Goal: Information Seeking & Learning: Learn about a topic

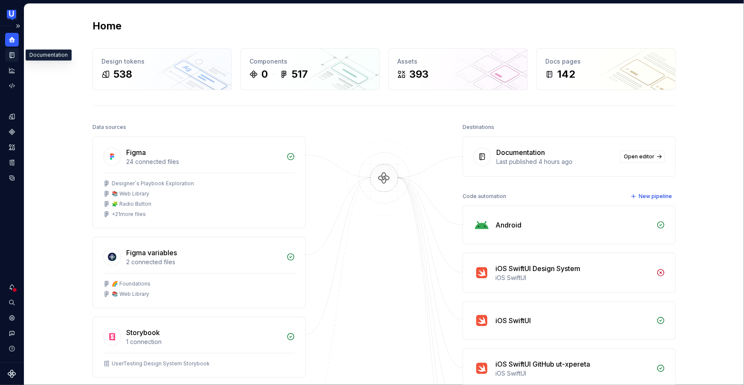
click at [12, 55] on icon "Documentation" at bounding box center [12, 55] width 3 height 5
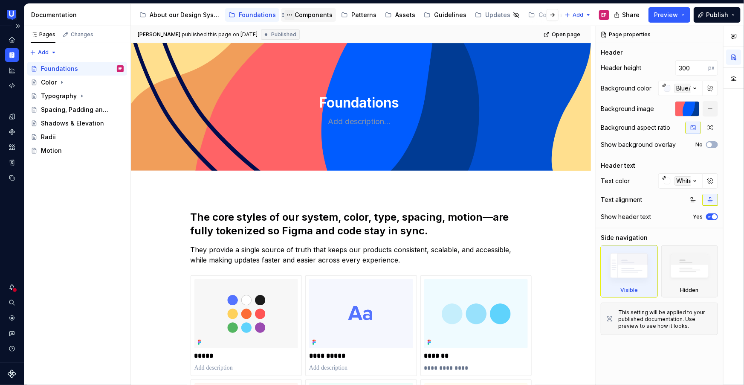
click at [290, 18] on button "Page tree" at bounding box center [289, 15] width 10 height 10
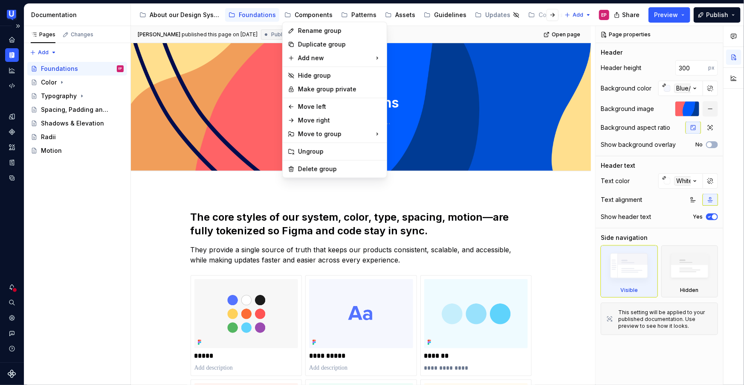
click at [309, 17] on html "UserTesting Design System EP Design system data Documentation Accessibility gui…" at bounding box center [372, 192] width 744 height 385
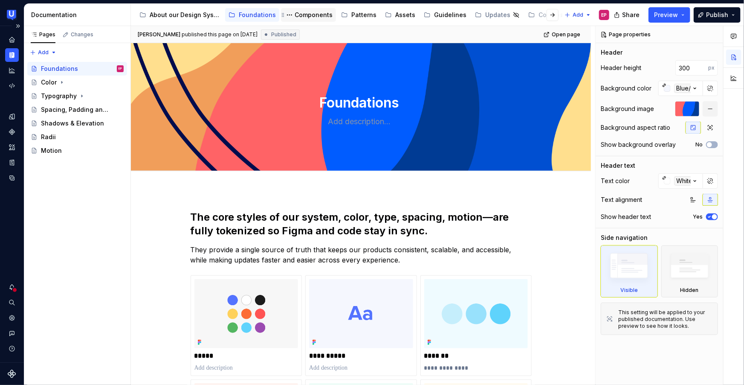
click at [316, 14] on div "Components" at bounding box center [314, 15] width 38 height 9
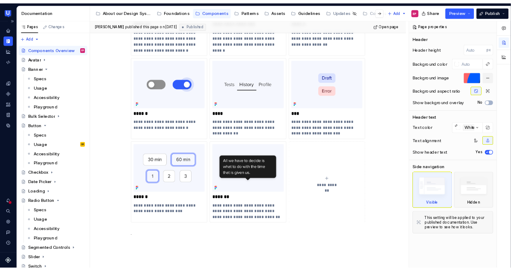
scroll to position [532, 0]
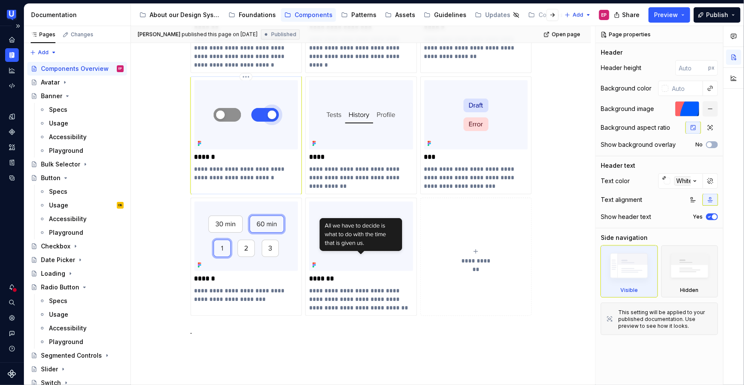
click at [279, 147] on img at bounding box center [246, 114] width 104 height 69
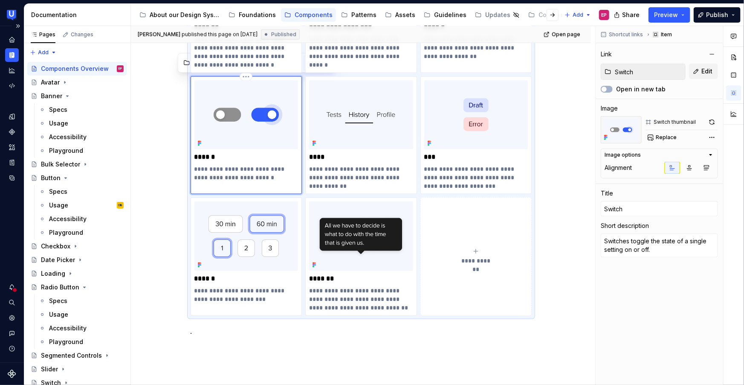
click at [279, 147] on img at bounding box center [246, 114] width 104 height 69
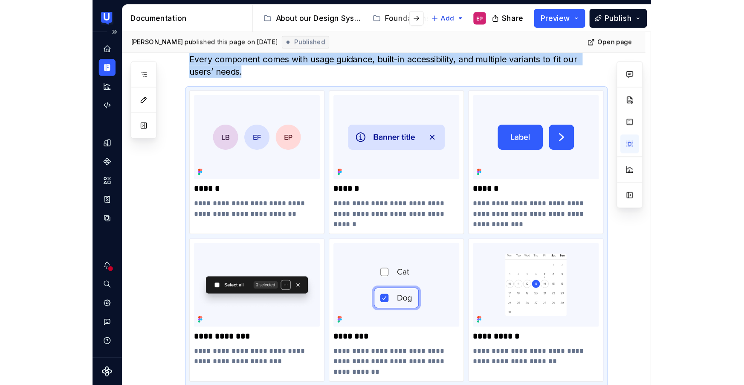
scroll to position [161, 0]
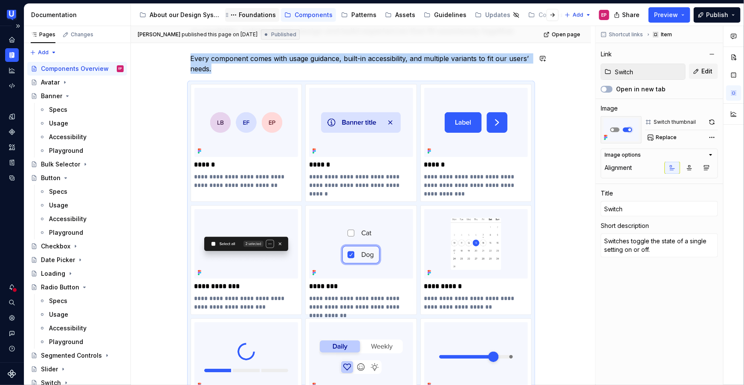
click at [251, 19] on div "Foundations" at bounding box center [257, 15] width 37 height 9
type textarea "*"
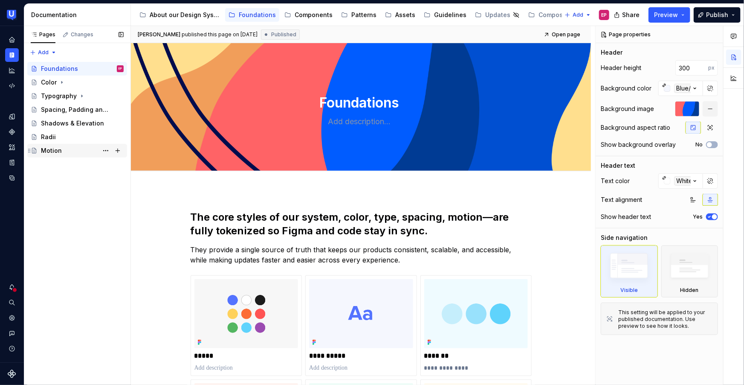
click at [46, 149] on div "Motion" at bounding box center [51, 150] width 21 height 9
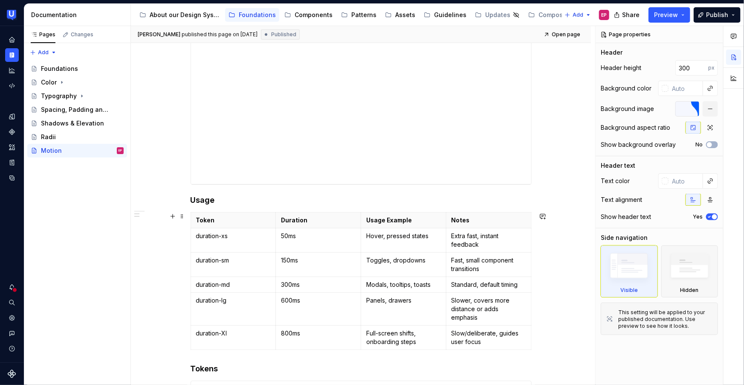
scroll to position [418, 0]
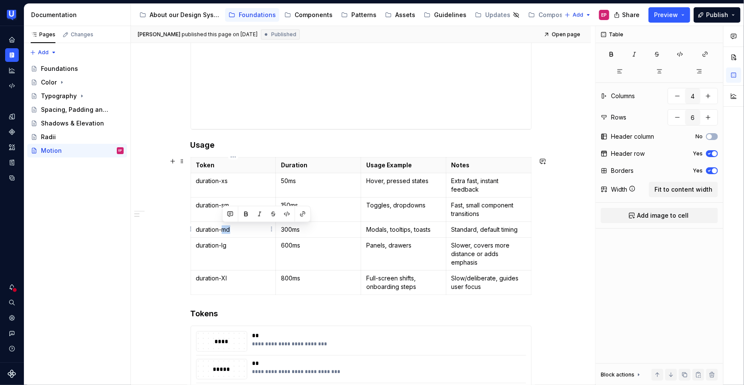
drag, startPoint x: 222, startPoint y: 229, endPoint x: 231, endPoint y: 229, distance: 9.0
click at [231, 229] on p "duration-md" at bounding box center [233, 229] width 75 height 9
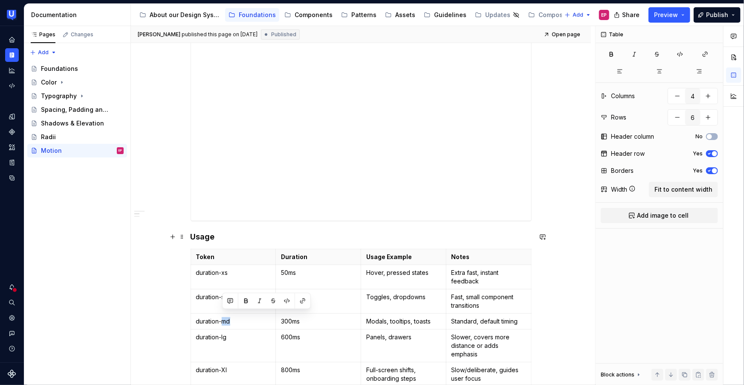
scroll to position [331, 0]
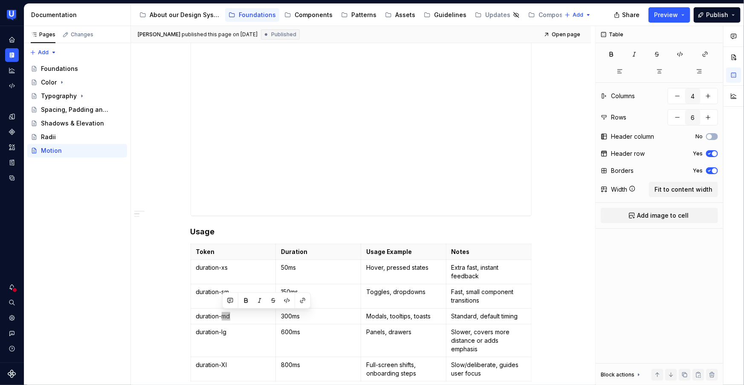
type textarea "*"
